Goal: Task Accomplishment & Management: Complete application form

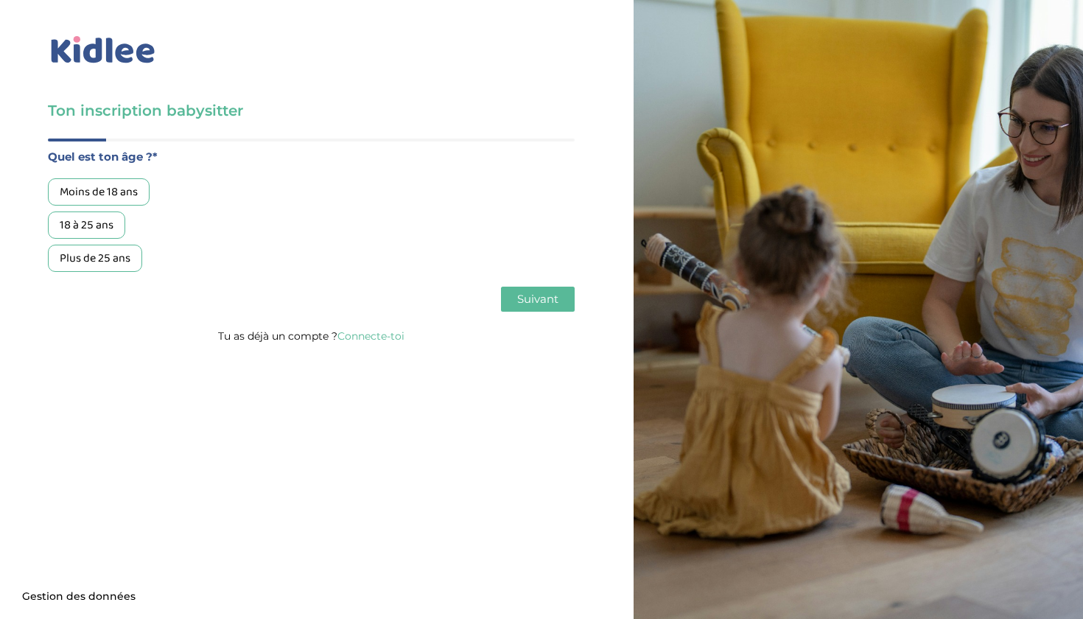
click at [75, 234] on div "18 à 25 ans" at bounding box center [86, 224] width 77 height 27
click at [519, 300] on span "Suivant" at bounding box center [537, 299] width 41 height 14
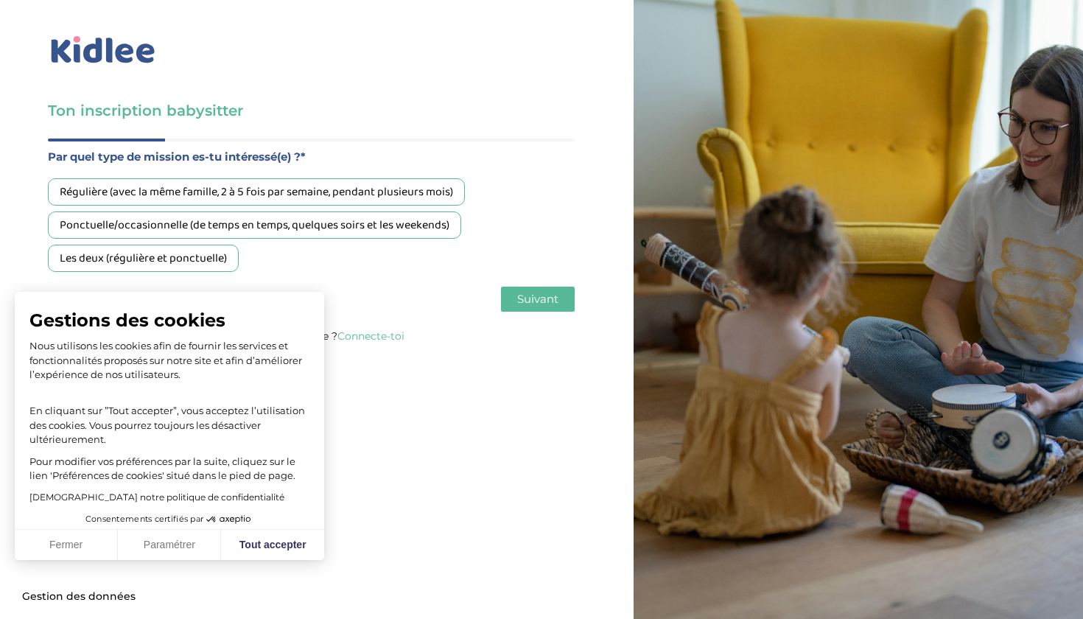
click at [90, 229] on div "Ponctuelle/occasionnelle (de temps en temps, quelques soirs et les weekends)" at bounding box center [254, 224] width 413 height 27
click at [130, 263] on div "Les deux (régulière et ponctuelle)" at bounding box center [143, 258] width 191 height 27
click at [536, 301] on span "Suivant" at bounding box center [537, 299] width 41 height 14
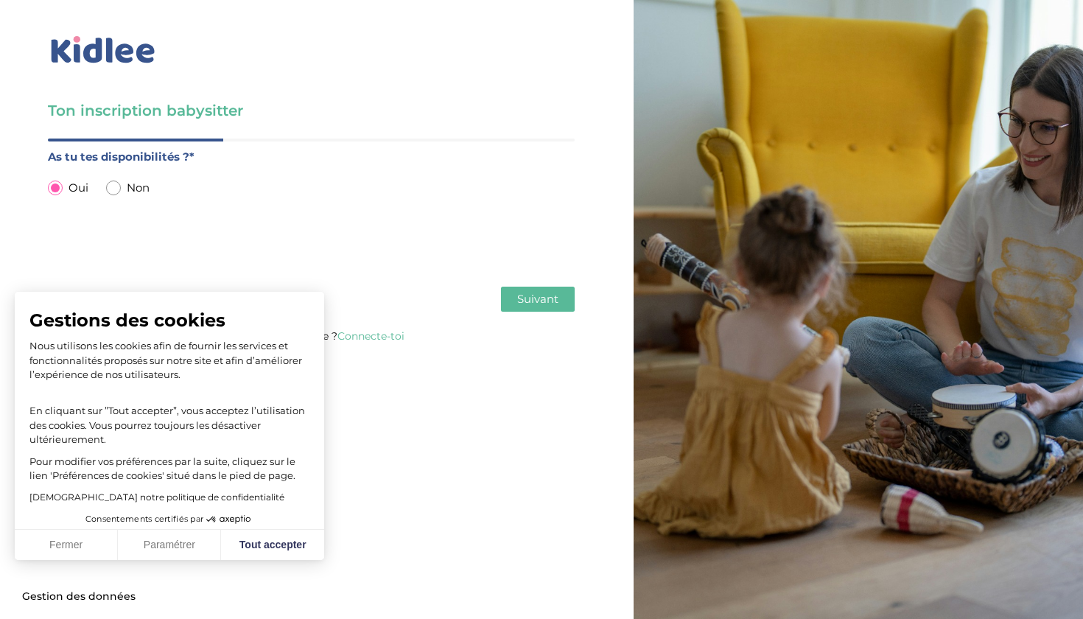
click at [552, 292] on span "Suivant" at bounding box center [537, 299] width 41 height 14
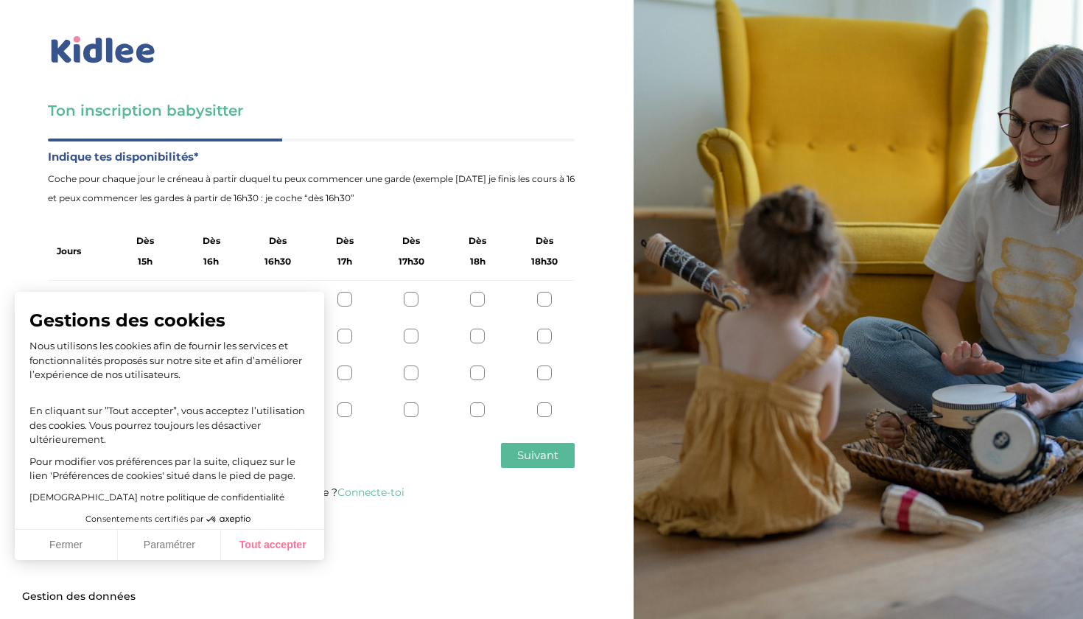
click at [246, 541] on button "Tout accepter" at bounding box center [272, 545] width 103 height 31
checkbox input "true"
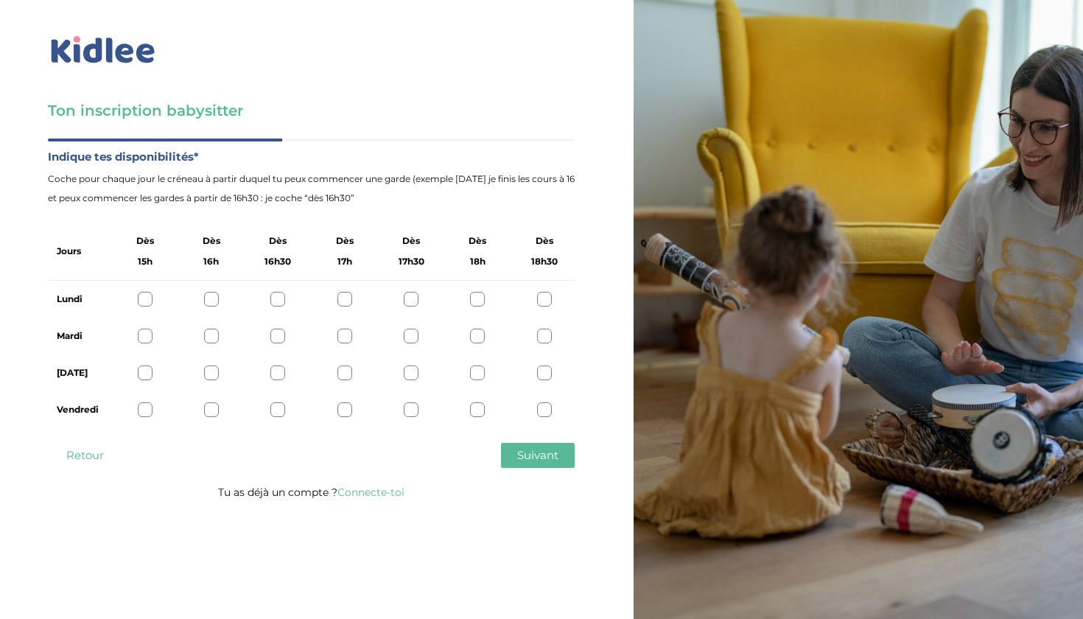
click at [204, 410] on div at bounding box center [211, 409] width 15 height 15
click at [206, 371] on div at bounding box center [211, 372] width 15 height 15
click at [125, 378] on div "[DATE]" at bounding box center [311, 372] width 527 height 37
click at [144, 374] on div at bounding box center [145, 372] width 15 height 15
click at [545, 305] on div at bounding box center [544, 299] width 15 height 15
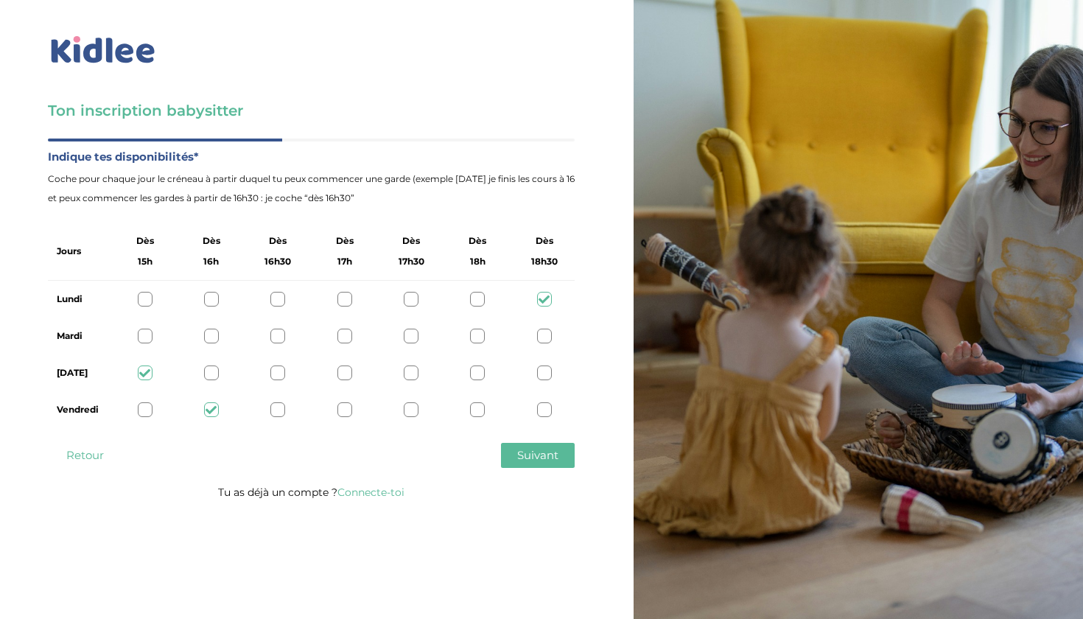
click at [545, 351] on div "Mardi" at bounding box center [311, 335] width 527 height 37
click at [546, 340] on div at bounding box center [544, 336] width 15 height 15
click at [513, 455] on button "Suivant" at bounding box center [538, 455] width 74 height 25
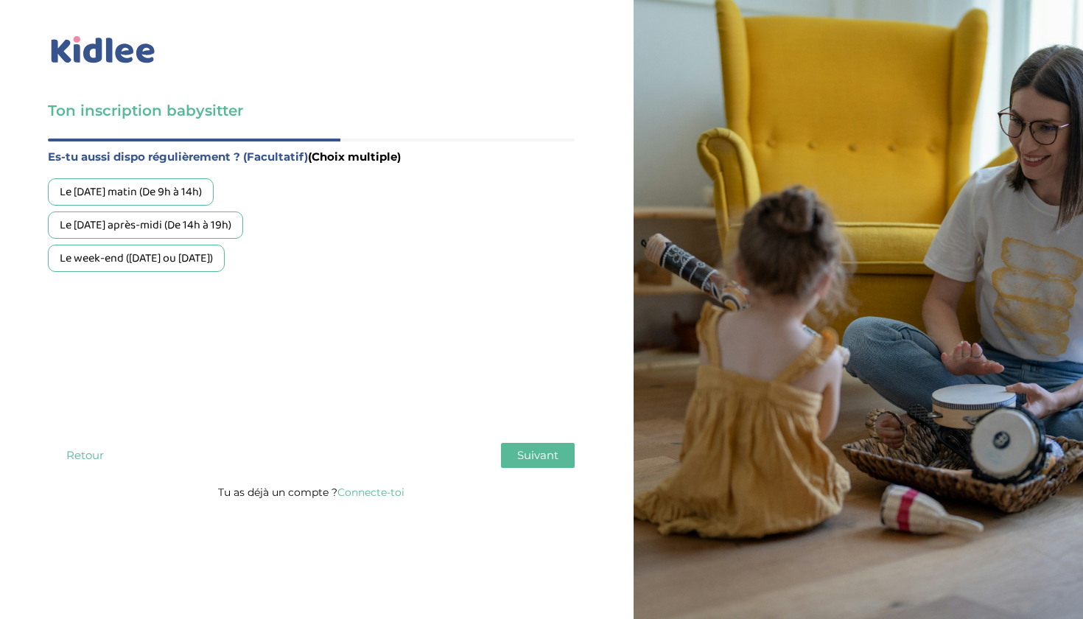
click at [151, 255] on div "Le week-end ([DATE] ou [DATE])" at bounding box center [136, 258] width 177 height 27
click at [555, 449] on span "Suivant" at bounding box center [537, 455] width 41 height 14
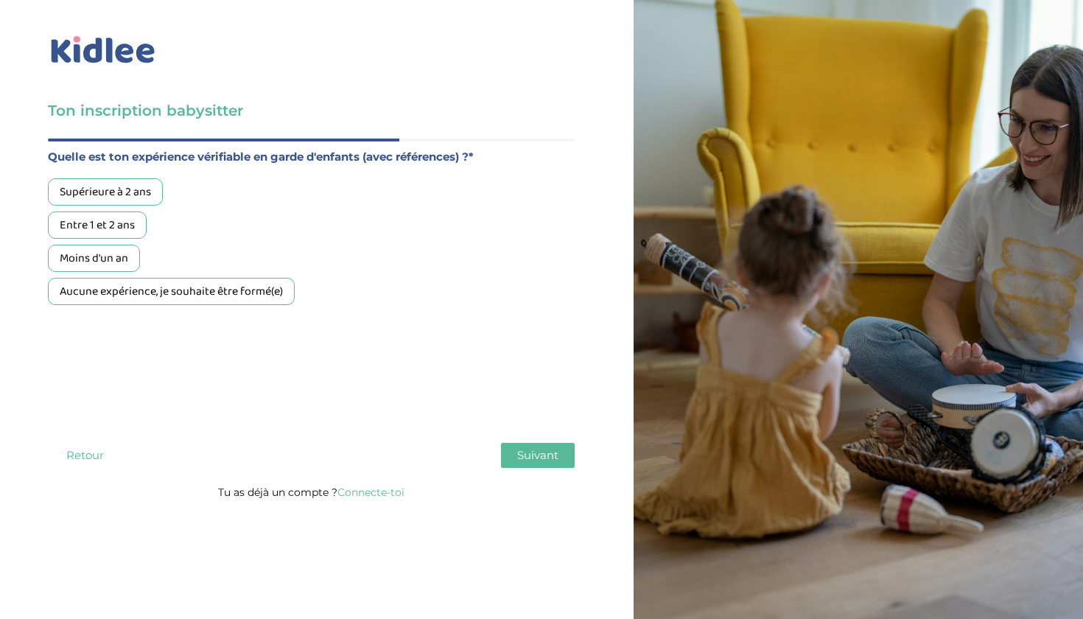
click at [97, 228] on div "Entre 1 et 2 ans" at bounding box center [97, 224] width 99 height 27
click at [512, 447] on button "Suivant" at bounding box center [538, 455] width 74 height 25
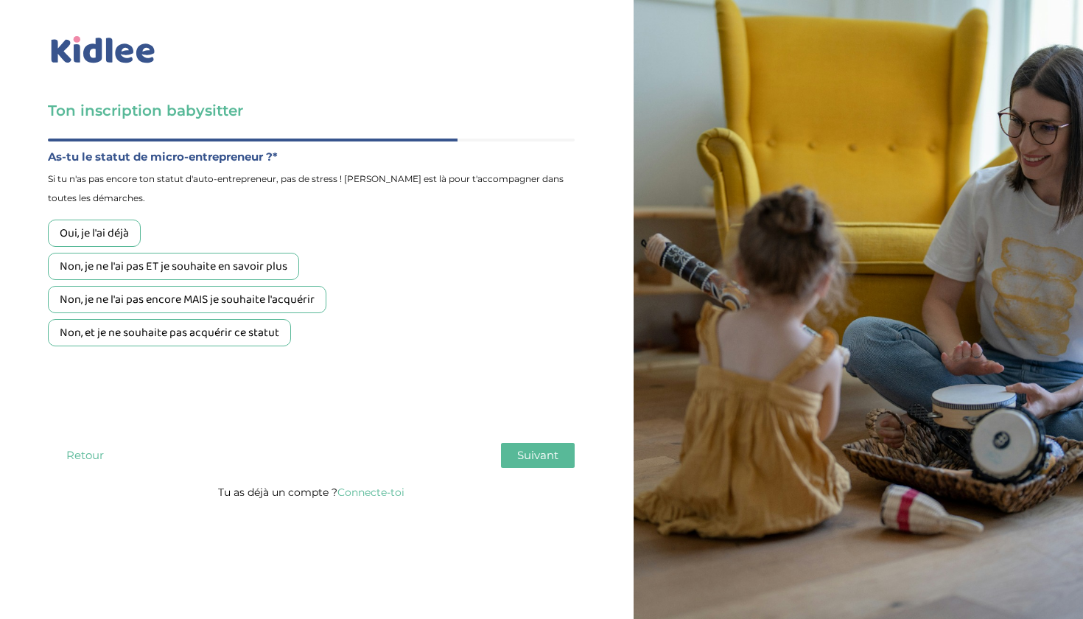
click at [86, 267] on div "Non, je ne l'ai pas ET je souhaite en savoir plus" at bounding box center [173, 266] width 251 height 27
click at [531, 463] on button "Suivant" at bounding box center [538, 455] width 74 height 25
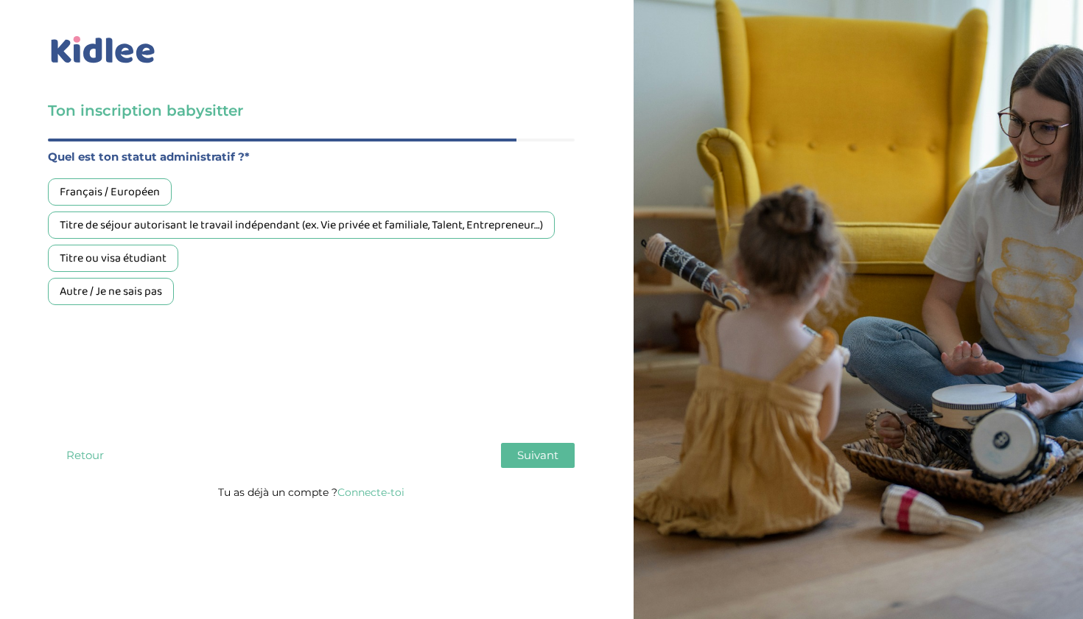
click at [72, 180] on div "Français / Européen" at bounding box center [110, 191] width 124 height 27
click at [541, 462] on span "Suivant" at bounding box center [537, 455] width 41 height 14
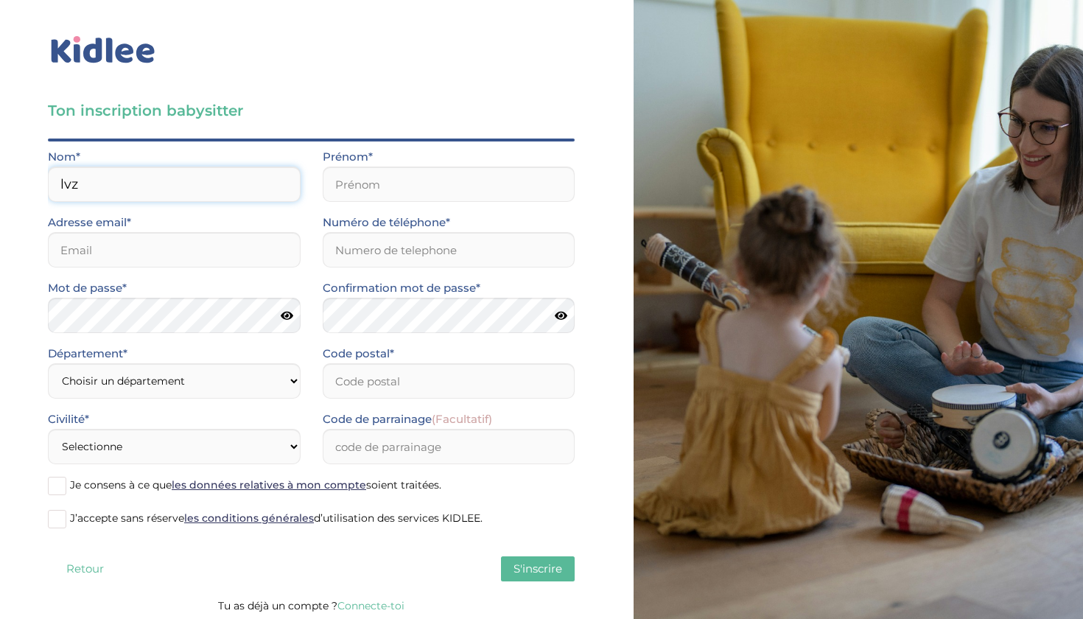
click at [156, 180] on input "lvz" at bounding box center [174, 183] width 253 height 35
type input "l"
type input "Liveze"
click at [342, 189] on input "text" at bounding box center [449, 183] width 253 height 35
click at [417, 189] on input "kvn" at bounding box center [449, 183] width 253 height 35
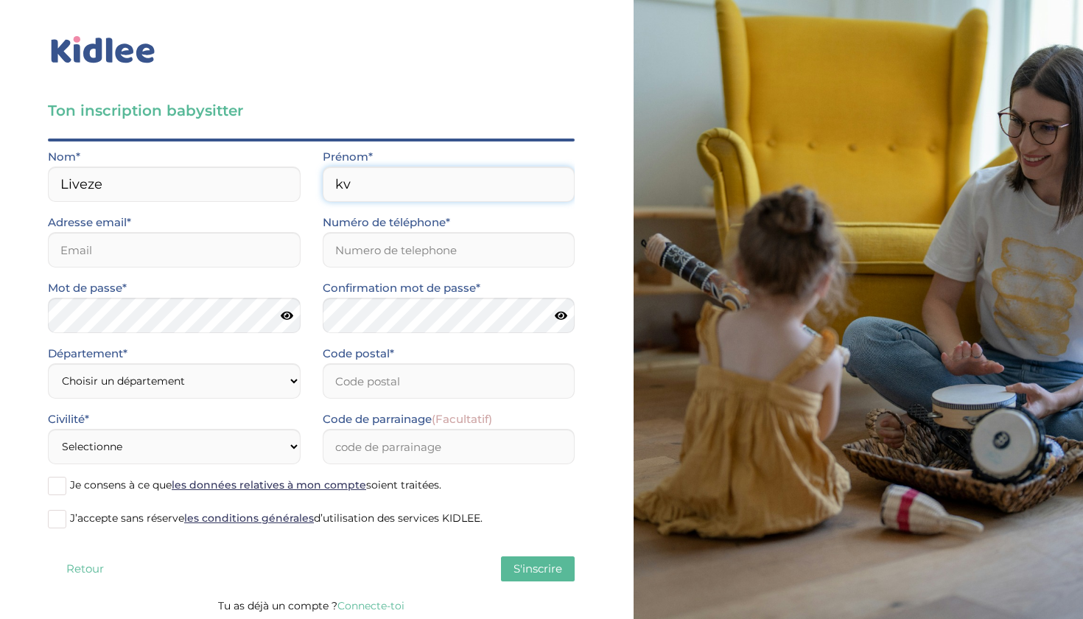
type input "k"
type input "[PERSON_NAME]"
type input "[EMAIL_ADDRESS][DOMAIN_NAME]"
click at [384, 255] on input "Numéro de téléphone*" at bounding box center [449, 249] width 253 height 35
type input "0"
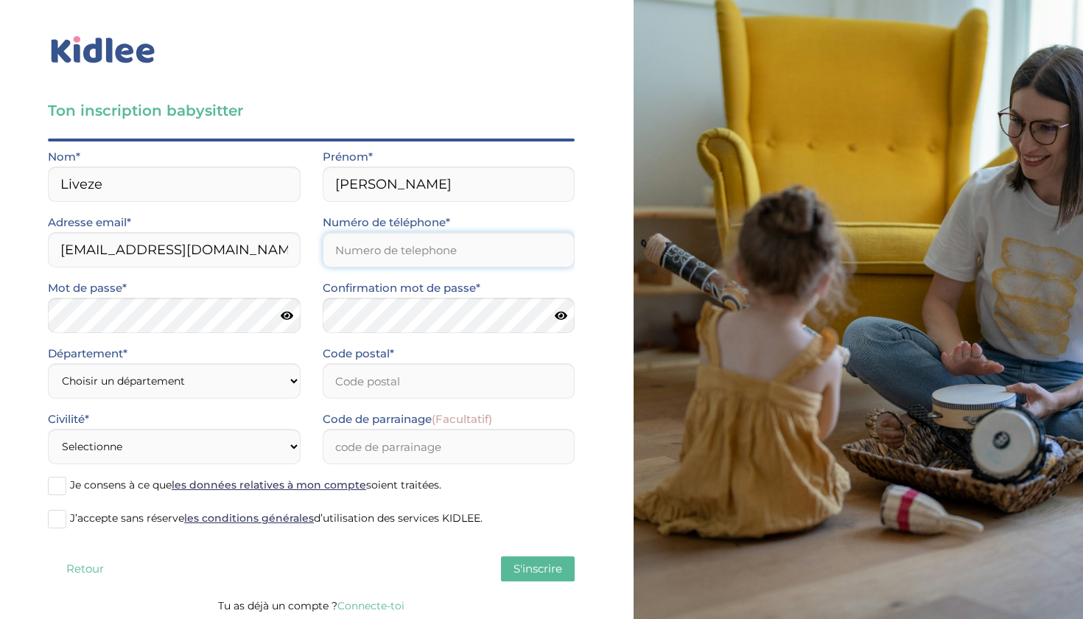
type input "0640241504"
select select "0"
click at [356, 383] on input "Code postal*" at bounding box center [449, 380] width 253 height 35
type input "31300"
select select "0"
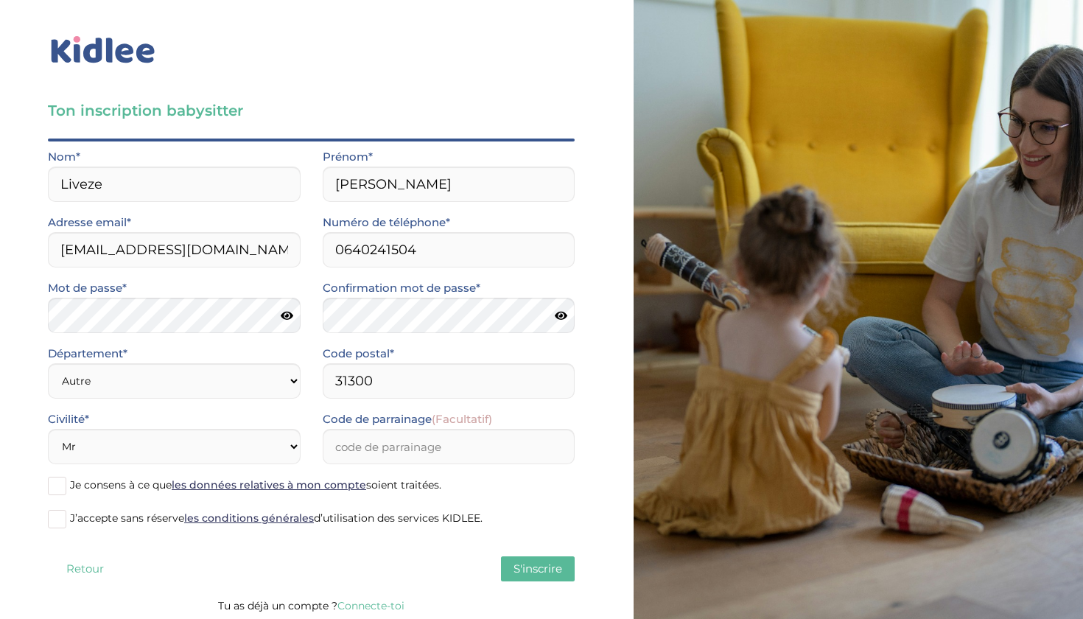
click at [66, 490] on label "Je consens à ce que les données relatives à mon compte soient traitées." at bounding box center [311, 486] width 527 height 22
click at [0, 0] on input "Je consens à ce que les données relatives à mon compte soient traitées." at bounding box center [0, 0] width 0 height 0
click at [368, 454] on input "Code de parrainage (Facultatif)" at bounding box center [449, 446] width 253 height 35
click at [64, 515] on span at bounding box center [57, 519] width 18 height 18
click at [0, 0] on input "J’accepte sans réserve les conditions générales d’utilisation des services KIDL…" at bounding box center [0, 0] width 0 height 0
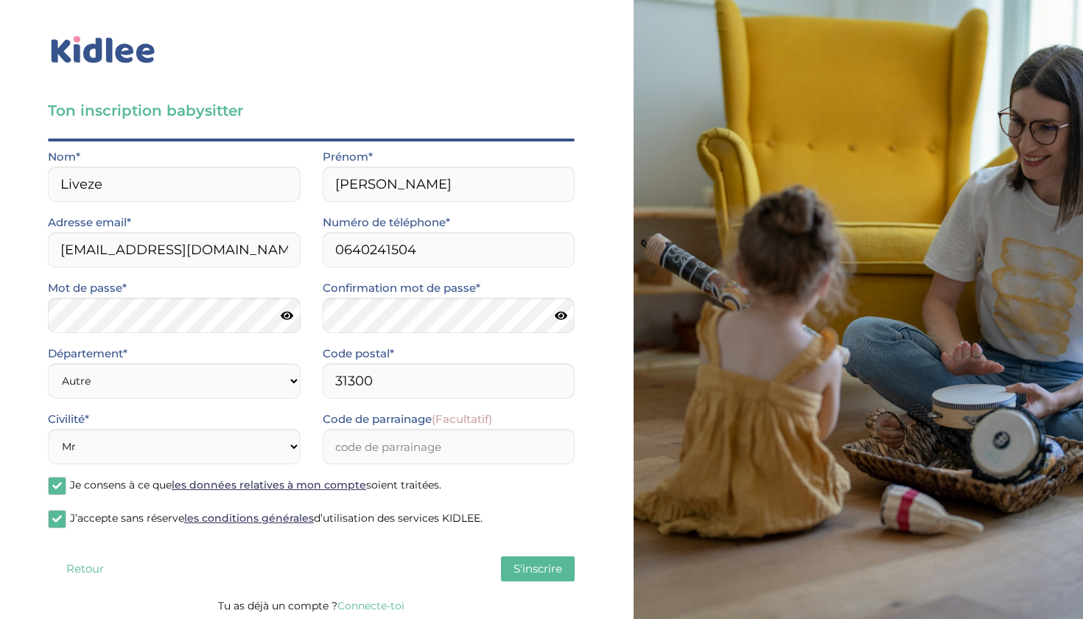
click at [508, 562] on button "S'inscrire" at bounding box center [538, 568] width 74 height 25
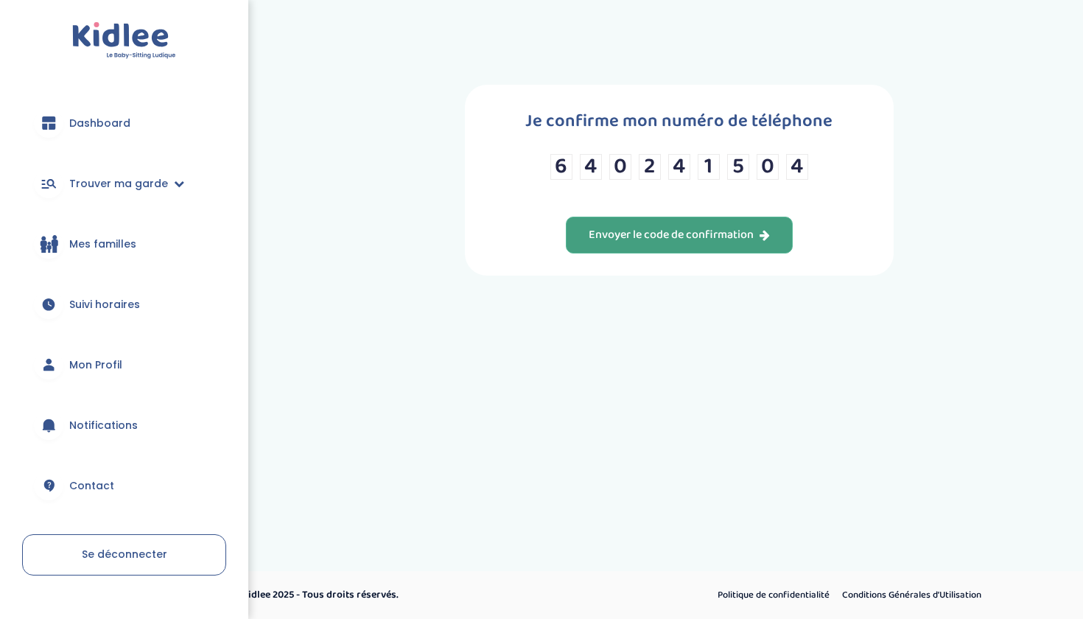
click at [592, 243] on div "Envoyer le code de confirmation" at bounding box center [679, 235] width 181 height 17
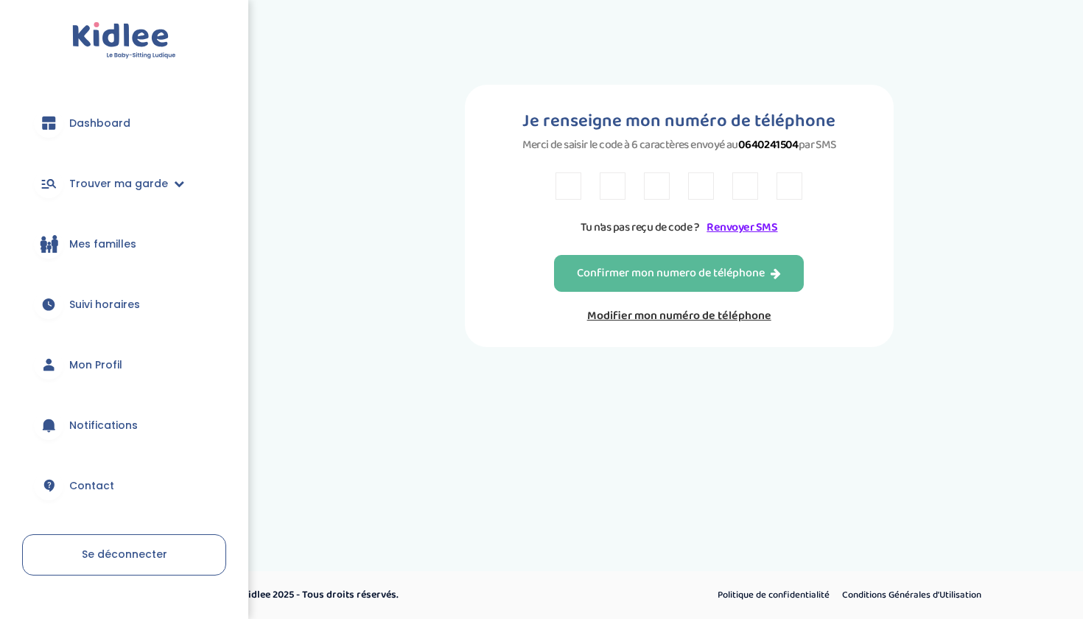
click at [559, 200] on input "text" at bounding box center [568, 185] width 26 height 27
type input "E"
type input "8"
type input "Z"
type input "8"
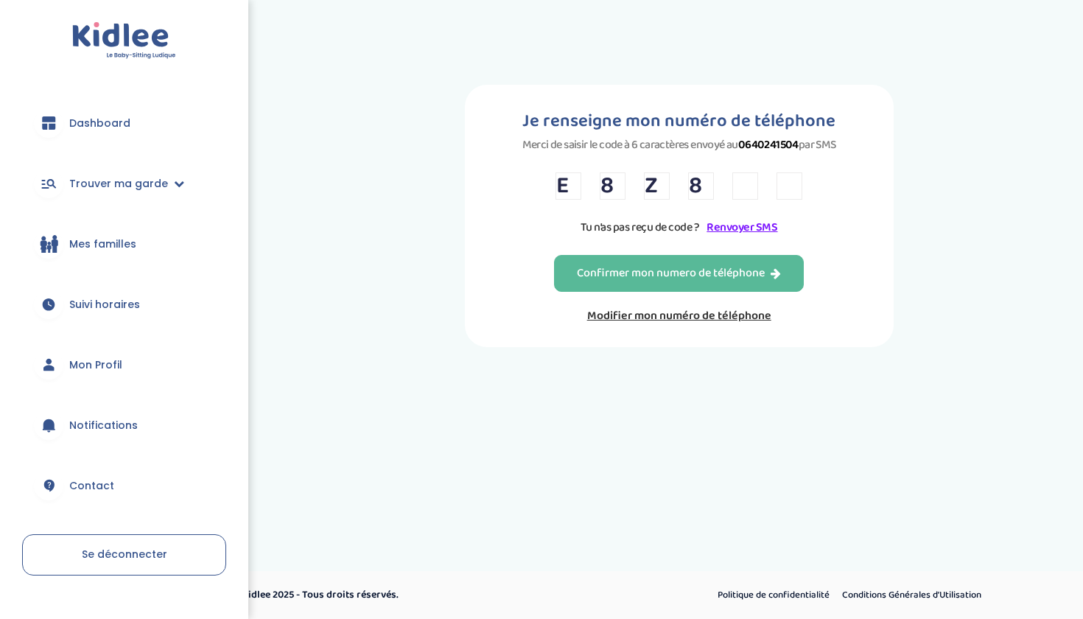
type input "J"
type input "Y"
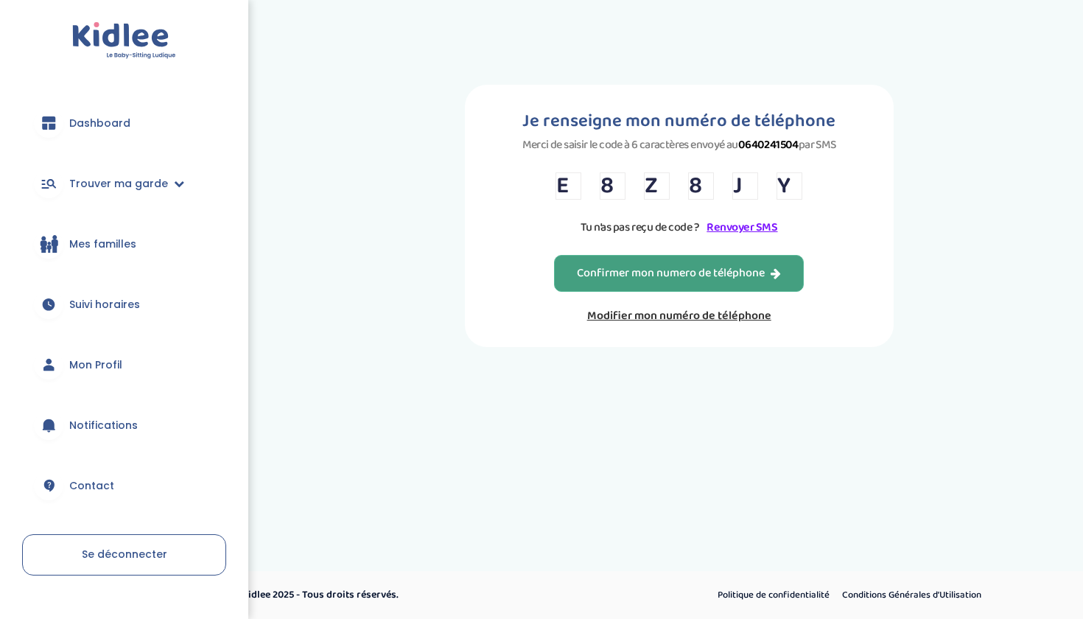
click at [557, 280] on button "Confirmer mon numero de téléphone" at bounding box center [679, 273] width 250 height 37
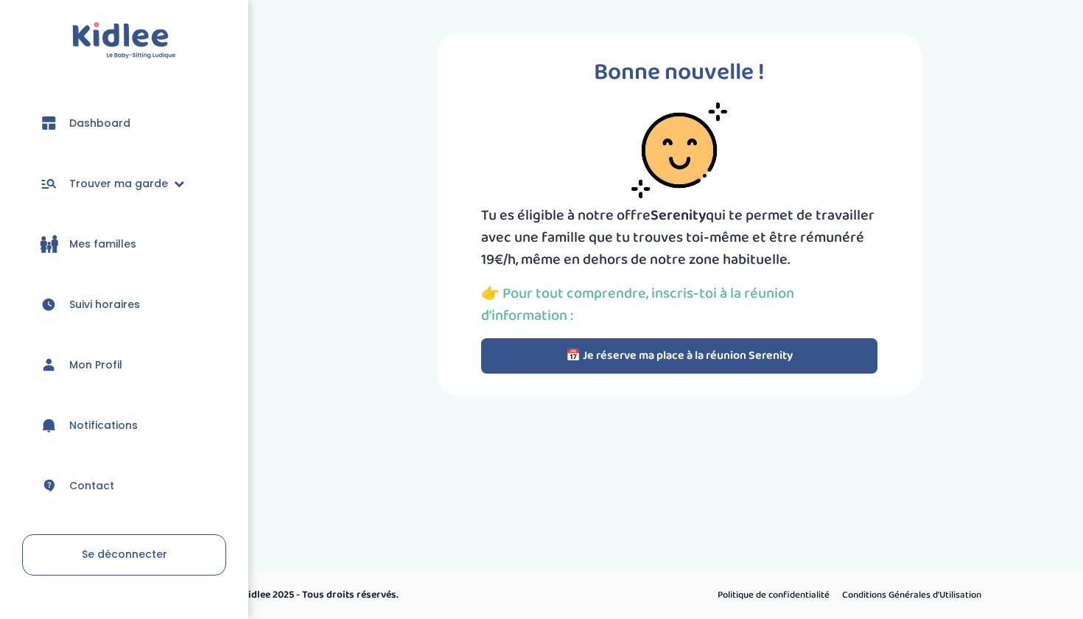
click at [528, 360] on button "📅 Je réserve ma place à la réunion Serenity" at bounding box center [679, 355] width 396 height 35
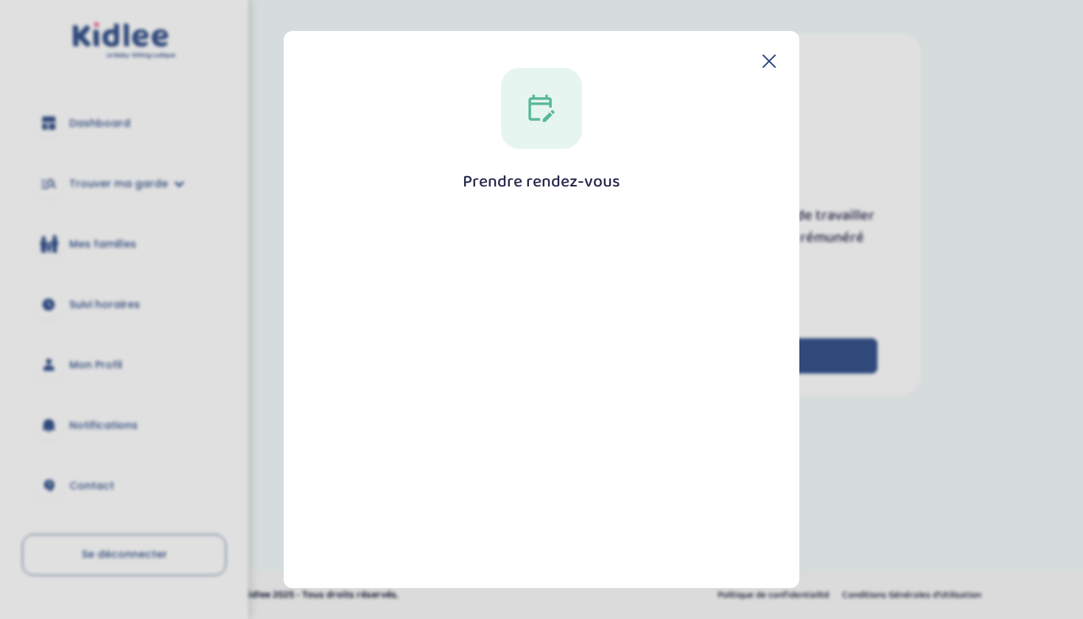
click at [502, 138] on div at bounding box center [541, 108] width 81 height 81
click at [541, 132] on div at bounding box center [541, 108] width 81 height 81
click at [744, 69] on div "Prendre rendez-vous Fermer" at bounding box center [541, 412] width 469 height 689
click at [767, 60] on icon at bounding box center [769, 61] width 12 height 12
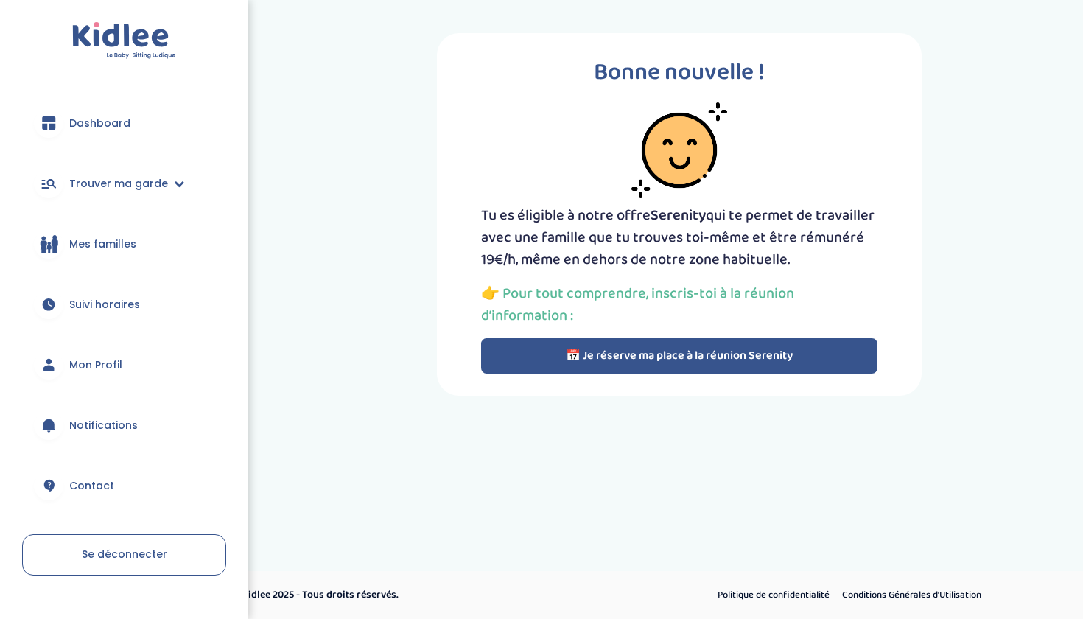
click at [614, 351] on button "📅 Je réserve ma place à la réunion Serenity" at bounding box center [679, 355] width 396 height 35
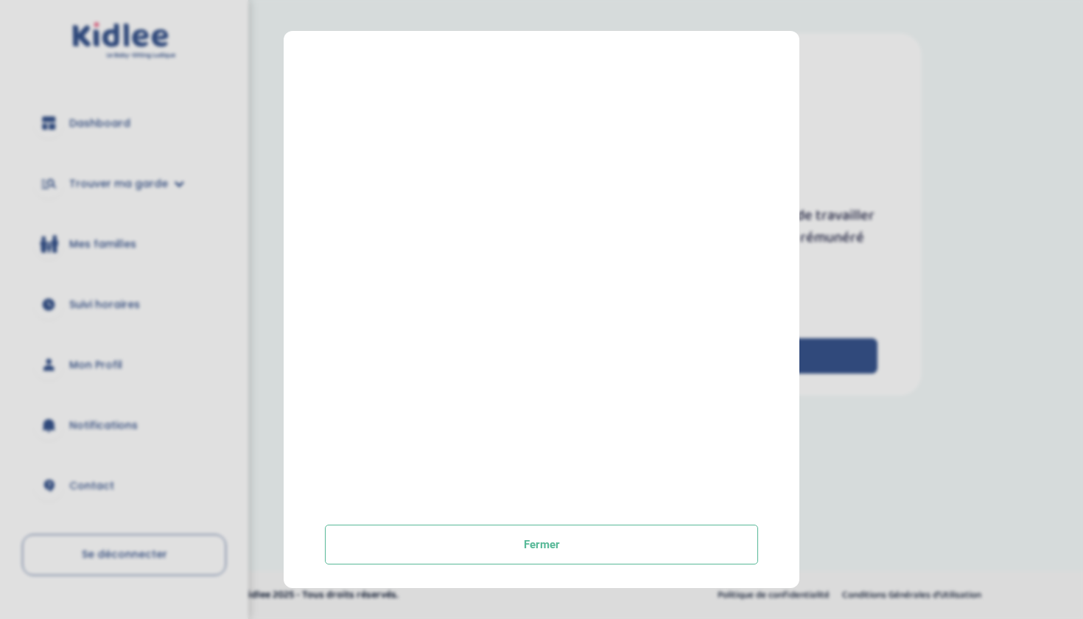
click at [533, 573] on div "Prendre rendez-vous Fermer" at bounding box center [542, 309] width 516 height 557
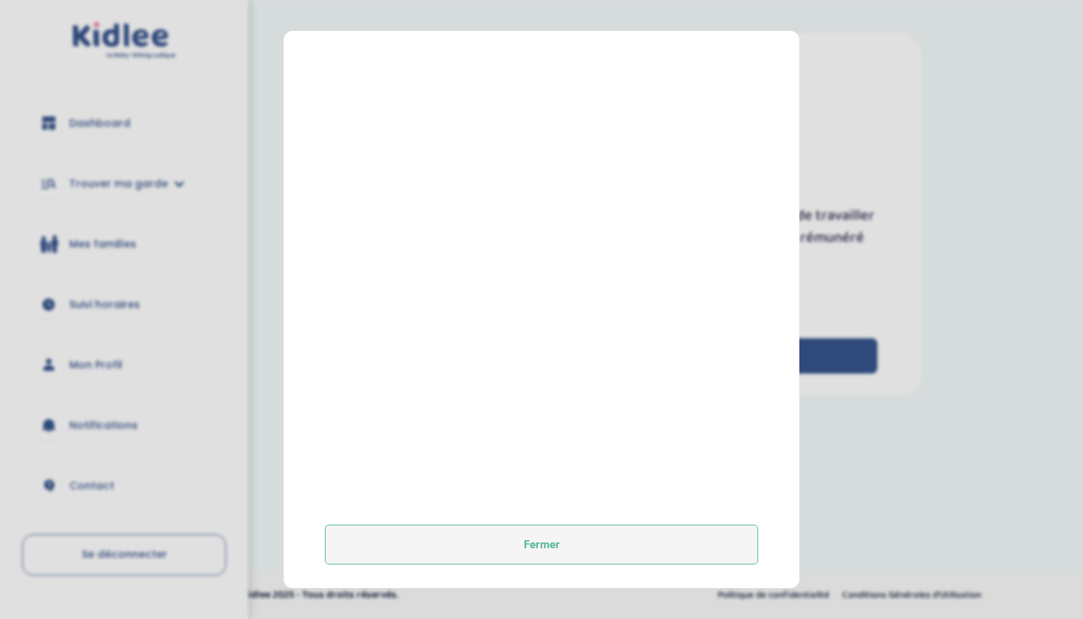
click at [533, 556] on button "Fermer" at bounding box center [541, 544] width 433 height 40
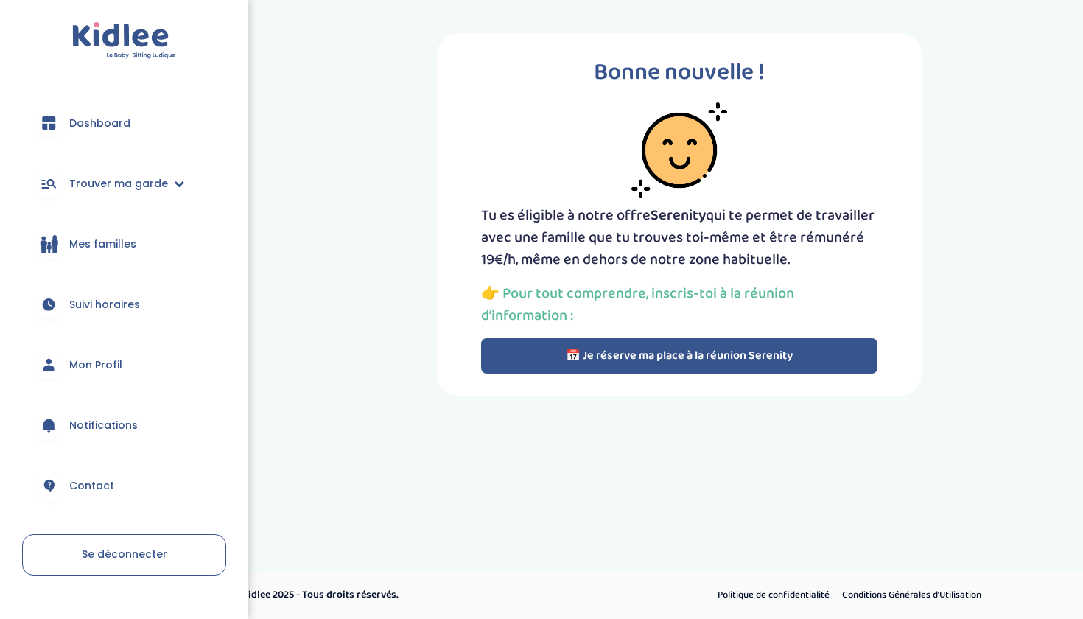
click at [527, 406] on div "Bonne nouvelle ! Tu es éligible à notre offre Serenity qui te permet de travail…" at bounding box center [679, 214] width 830 height 407
click at [527, 359] on button "📅 Je réserve ma place à la réunion Serenity" at bounding box center [679, 355] width 396 height 35
